Goal: Find specific page/section: Find specific page/section

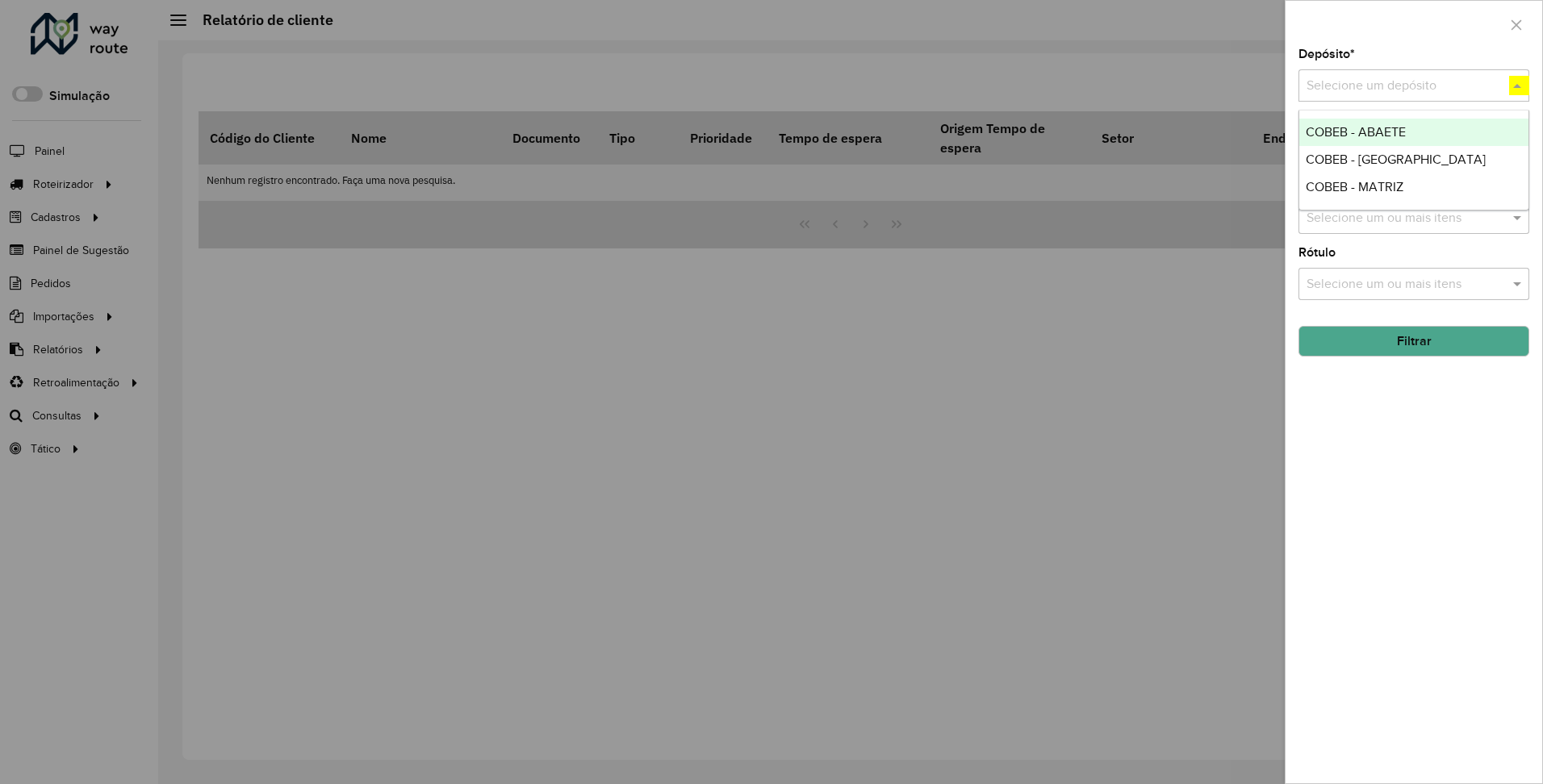
click at [1413, 341] on button "Filtrar" at bounding box center [1413, 341] width 230 height 31
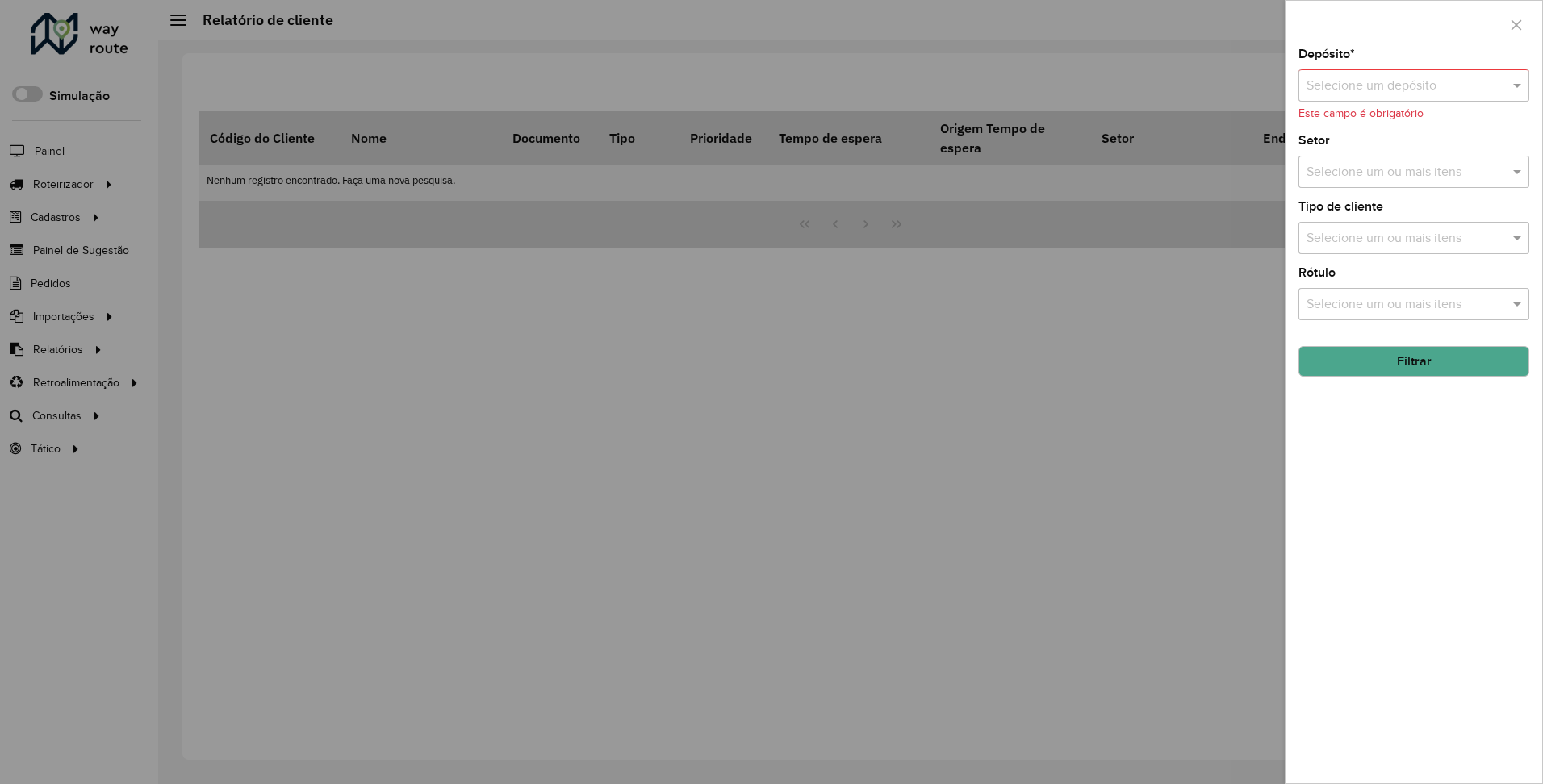
click at [1462, 83] on input "text" at bounding box center [1398, 86] width 182 height 19
